Goal: Task Accomplishment & Management: Use online tool/utility

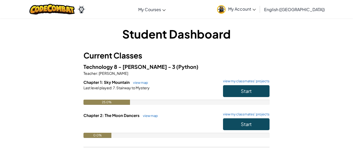
click at [226, 13] on img at bounding box center [221, 9] width 9 height 9
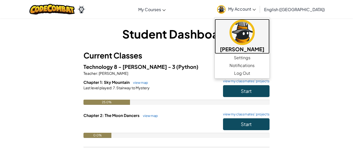
click at [255, 37] on img at bounding box center [242, 32] width 25 height 25
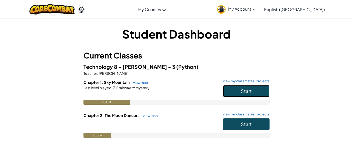
click at [231, 87] on button "Start" at bounding box center [246, 91] width 47 height 12
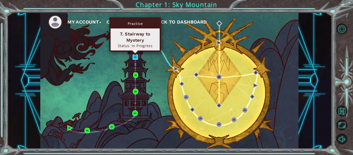
click at [136, 57] on img at bounding box center [135, 56] width 5 height 5
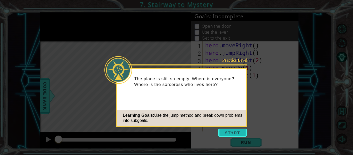
click at [240, 134] on button "Start" at bounding box center [232, 132] width 29 height 8
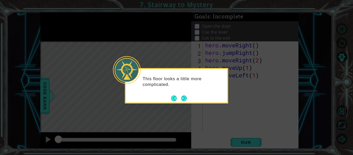
click at [183, 101] on button "Next" at bounding box center [184, 98] width 6 height 6
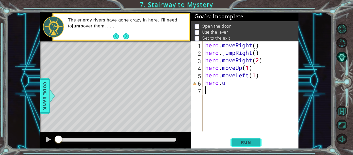
click at [259, 141] on button "Run" at bounding box center [246, 142] width 31 height 11
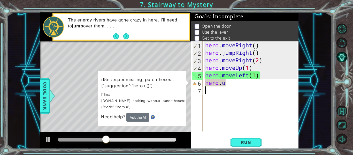
click at [25, 56] on div "1 ההההההההההההההההההההההההההההההההההההההההההההההההההההההההההההההההההההההההההההה…" at bounding box center [169, 80] width 325 height 136
click at [44, 97] on span "Code Bank" at bounding box center [45, 96] width 8 height 32
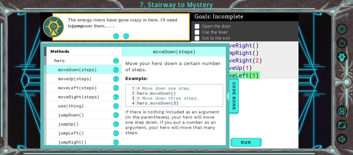
click at [240, 95] on div "hero . moveRight ( ) hero . jumpRight ( ) hero . moveRight ( 2 ) hero . moveUp …" at bounding box center [252, 93] width 96 height 105
click at [235, 95] on span "Code Bank" at bounding box center [234, 96] width 8 height 32
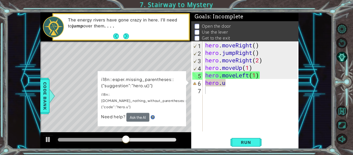
click at [241, 82] on div "hero . moveRight ( ) hero . jumpRight ( ) hero . moveRight ( 2 ) hero . moveUp …" at bounding box center [252, 93] width 96 height 105
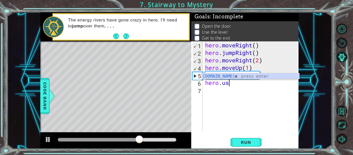
scroll to position [0, 1]
click at [217, 76] on div "hero.use press enter" at bounding box center [251, 82] width 98 height 19
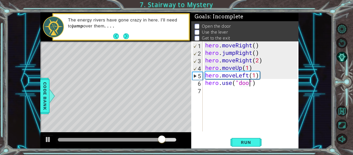
scroll to position [0, 2]
type textarea "hero.use("door")"
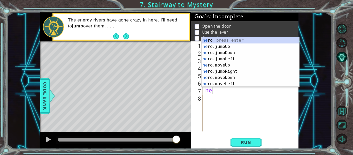
scroll to position [0, 0]
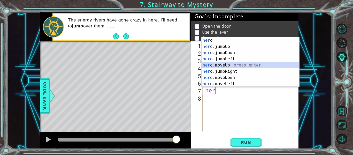
click at [235, 66] on div "her o press enter her o.jumpUp press enter her o.jumpDown press enter her o.jum…" at bounding box center [251, 68] width 98 height 62
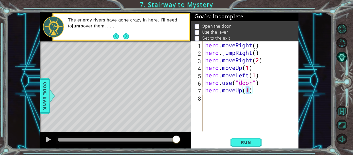
type textarea "hero.moveUp(2)"
click at [246, 143] on span "Run" at bounding box center [246, 142] width 20 height 5
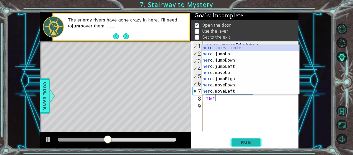
scroll to position [0, 0]
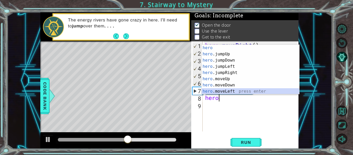
click at [221, 90] on div "hero press enter hero .jumpUp press enter hero .jumpDown press enter hero .jump…" at bounding box center [251, 76] width 98 height 62
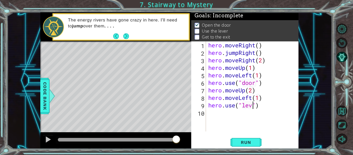
scroll to position [0, 2]
type textarea "hero.use("lever")"
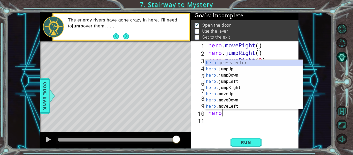
scroll to position [0, 0]
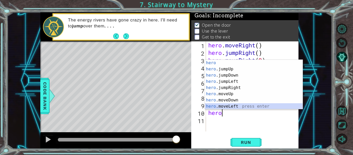
click at [240, 106] on div "hero press enter hero .jumpUp press enter hero .jumpDown press enter hero .jump…" at bounding box center [254, 91] width 98 height 62
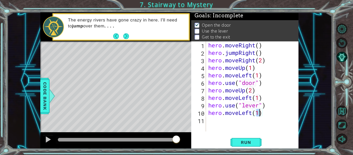
type textarea "hero.moveLeft(2)"
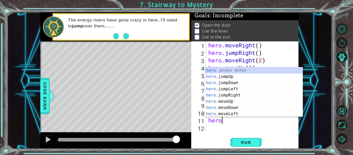
type textarea "hero."
click at [226, 71] on div "hero. jumpUp press enter hero. jumpDown press enter hero. jumpLeft press enter …" at bounding box center [254, 98] width 98 height 62
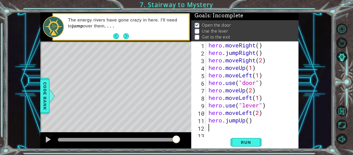
scroll to position [7, 0]
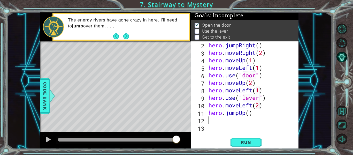
click at [248, 112] on div "hero . jumpRight ( ) hero . moveRight ( 2 ) hero . moveUp ( 1 ) hero . moveLeft…" at bounding box center [254, 93] width 93 height 105
type textarea "hero.jumpUp(1)"
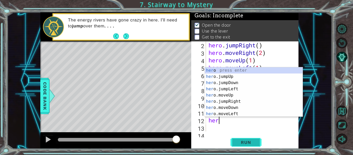
scroll to position [0, 0]
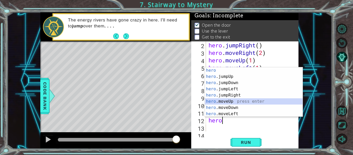
click at [226, 101] on div "hero press enter hero .jumpUp press enter hero .jumpDown press enter hero .jump…" at bounding box center [254, 98] width 98 height 62
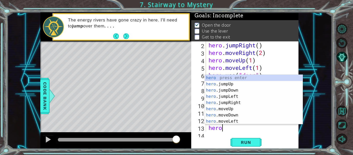
scroll to position [0, 3]
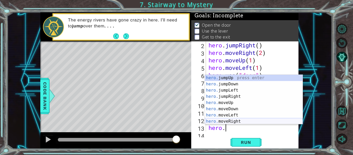
click at [237, 122] on div "hero. jumpUp press enter hero. jumpDown press enter hero. jumpLeft press enter …" at bounding box center [254, 106] width 98 height 62
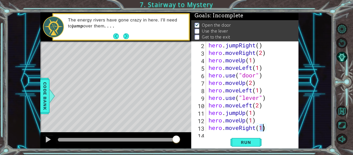
type textarea "hero.moveRight(2)"
click at [244, 143] on span "Run" at bounding box center [246, 142] width 20 height 5
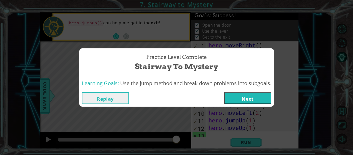
click at [114, 98] on button "Replay" at bounding box center [105, 98] width 47 height 12
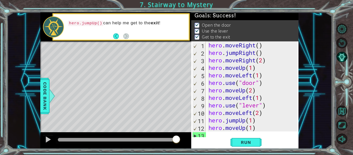
click at [244, 131] on div "hero . moveRight ( ) hero . jumpRight ( ) hero . moveRight ( 2 ) hero . moveUp …" at bounding box center [254, 93] width 93 height 105
click at [245, 131] on div "hero . moveRight ( ) hero . jumpRight ( ) hero . moveRight ( 2 ) hero . moveUp …" at bounding box center [254, 93] width 93 height 105
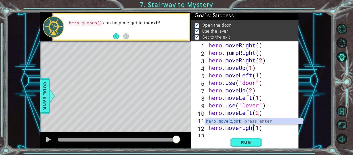
scroll to position [0, 2]
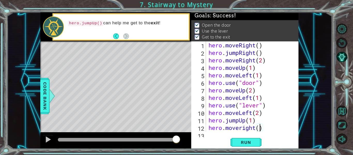
type textarea "hero.moveright(2)"
click at [237, 145] on span "Run" at bounding box center [246, 142] width 20 height 5
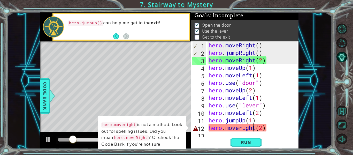
click at [252, 128] on div "hero . moveRight ( ) hero . jumpRight ( ) hero . moveRight ( 2 ) hero . moveUp …" at bounding box center [254, 93] width 93 height 105
click at [256, 130] on div "hero . moveRight ( ) hero . jumpRight ( ) hero . moveRight ( 2 ) hero . moveUp …" at bounding box center [254, 93] width 93 height 105
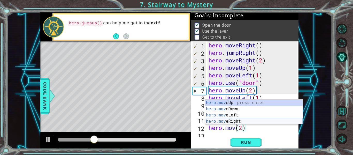
click at [231, 120] on div "hero.mov eUp press enter hero.mov eDown press enter hero.mov eLeft press enter …" at bounding box center [254, 118] width 98 height 37
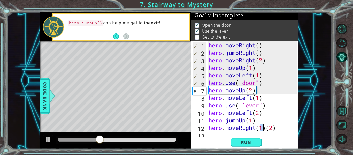
click at [282, 125] on div "hero . moveRight ( ) hero . jumpRight ( ) hero . moveRight ( 2 ) hero . moveUp …" at bounding box center [254, 93] width 93 height 105
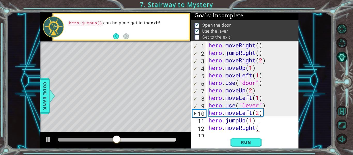
type textarea "hero.moveRight(2"
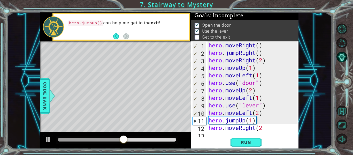
type textarea "0"
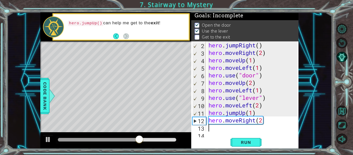
click at [266, 123] on div "hero . jumpRight ( ) hero . moveRight ( 2 ) hero . moveUp ( 1 ) hero . moveLeft…" at bounding box center [254, 93] width 93 height 105
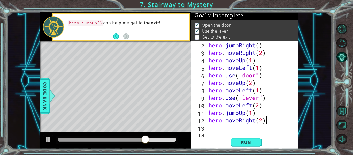
scroll to position [0, 2]
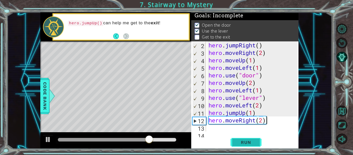
type textarea "hero.moveRight(2)"
click at [246, 140] on span "Run" at bounding box center [246, 142] width 20 height 5
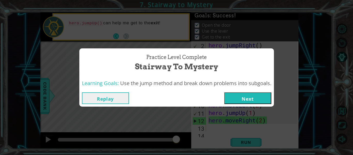
click at [243, 90] on div "Replay Next" at bounding box center [176, 98] width 195 height 17
click at [245, 95] on button "Next" at bounding box center [247, 98] width 47 height 12
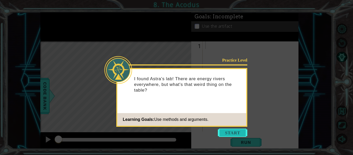
click at [237, 131] on button "Start" at bounding box center [232, 132] width 29 height 8
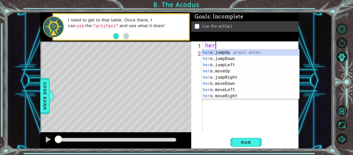
scroll to position [0, 0]
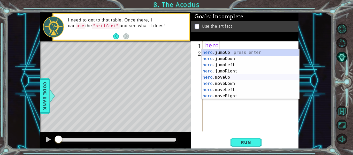
click at [224, 77] on div "hero .jumpUp press enter hero .jumpDown press enter hero .jumpLeft press enter …" at bounding box center [251, 80] width 98 height 62
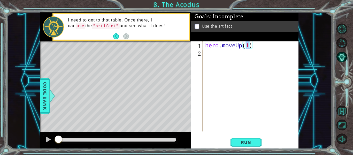
type textarea "hero.moveUp(2)"
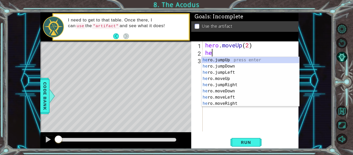
type textarea "hero"
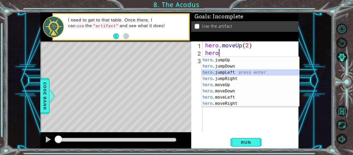
click at [228, 74] on div "hero .jumpUp press enter hero .jumpDown press enter hero .jumpLeft press enter …" at bounding box center [251, 88] width 98 height 62
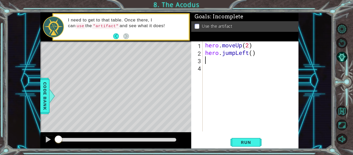
click at [249, 56] on div "hero . moveUp ( 2 ) hero . jumpLeft ( )" at bounding box center [252, 93] width 96 height 105
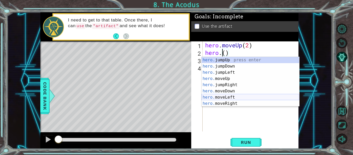
click at [251, 99] on div "hero. jumpUp press enter hero. jumpDown press enter hero. jumpLeft press enter …" at bounding box center [251, 88] width 98 height 62
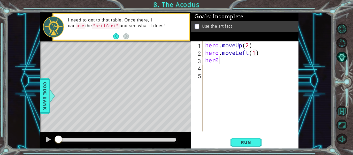
scroll to position [0, 0]
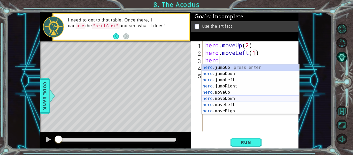
click at [246, 98] on div "hero .jumpUp press enter hero .jumpDown press enter hero .jumpLeft press enter …" at bounding box center [251, 95] width 98 height 62
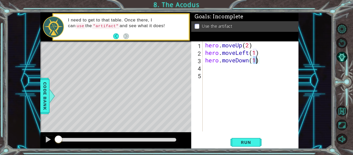
scroll to position [0, 2]
type textarea "hero.moveDown(2)"
type textarea "b"
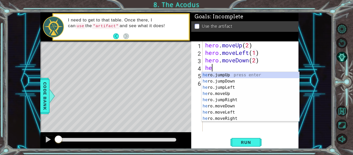
type textarea "hero"
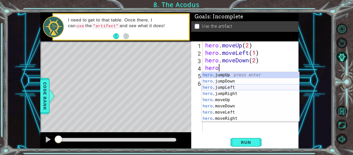
click at [233, 86] on div "hero .jumpUp press enter hero .jumpDown press enter hero .jumpLeft press enter …" at bounding box center [251, 103] width 98 height 62
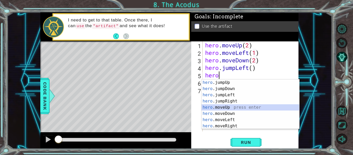
click at [244, 109] on div "hero .jumpUp press enter hero .jumpDown press enter hero .jumpLeft press enter …" at bounding box center [251, 110] width 98 height 62
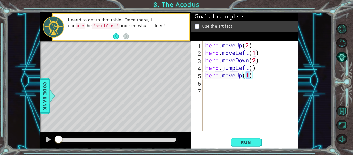
type textarea "hero.moveUp(2)"
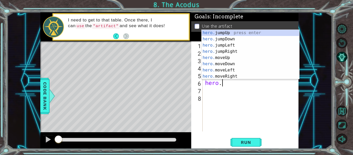
scroll to position [0, 1]
click at [244, 75] on div "hero. jumpUp press enter hero. jumpDown press enter hero. jumpLeft press enter …" at bounding box center [251, 61] width 98 height 62
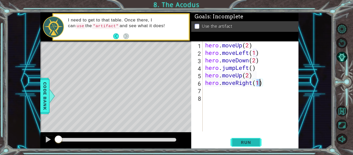
type textarea "hero.moveRight(1)"
click at [249, 143] on span "Run" at bounding box center [246, 142] width 20 height 5
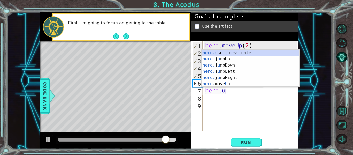
scroll to position [0, 1]
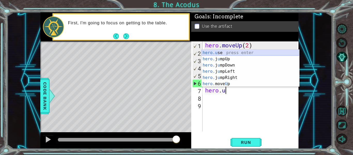
click at [224, 54] on div "hero.u se press enter hero. j u mpUp press enter hero. j u mpDown press enter h…" at bounding box center [251, 75] width 98 height 50
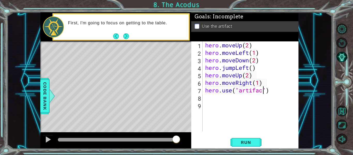
type textarea "hero.use("artifact")"
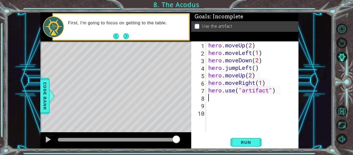
scroll to position [0, 0]
type textarea "hero.use("artifact")"
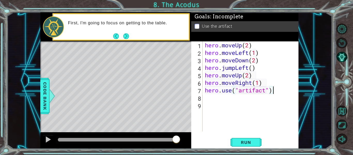
click at [230, 105] on div "hero . moveUp ( 2 ) hero . moveLeft ( 1 ) hero . moveDown ( 2 ) hero . jumpLeft…" at bounding box center [252, 93] width 96 height 105
type textarea "hero.use("artifact")"
click at [281, 97] on div "hero . moveUp ( 2 ) hero . moveLeft ( 1 ) hero . moveDown ( 2 ) hero . jumpLeft…" at bounding box center [252, 93] width 96 height 105
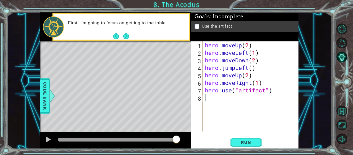
click at [275, 91] on div "hero . moveUp ( 2 ) hero . moveLeft ( 1 ) hero . moveDown ( 2 ) hero . jumpLeft…" at bounding box center [252, 93] width 96 height 105
type textarea "hero.use("artifact")"
click at [255, 137] on button "Run" at bounding box center [246, 142] width 31 height 11
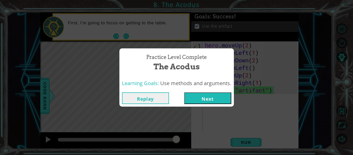
click at [203, 109] on div "Practice Level Complete The Acodus Learning Goals: Use methods and arguments. R…" at bounding box center [176, 77] width 353 height 155
click at [201, 98] on button "Next" at bounding box center [207, 98] width 47 height 12
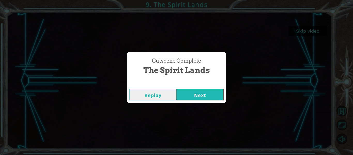
click at [207, 94] on button "Next" at bounding box center [200, 95] width 47 height 12
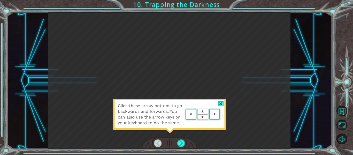
click at [220, 106] on div at bounding box center [221, 103] width 6 height 5
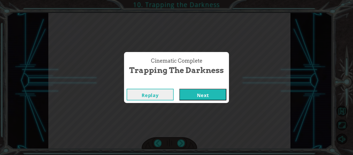
click at [204, 95] on button "Next" at bounding box center [202, 95] width 47 height 12
